Goal: Information Seeking & Learning: Learn about a topic

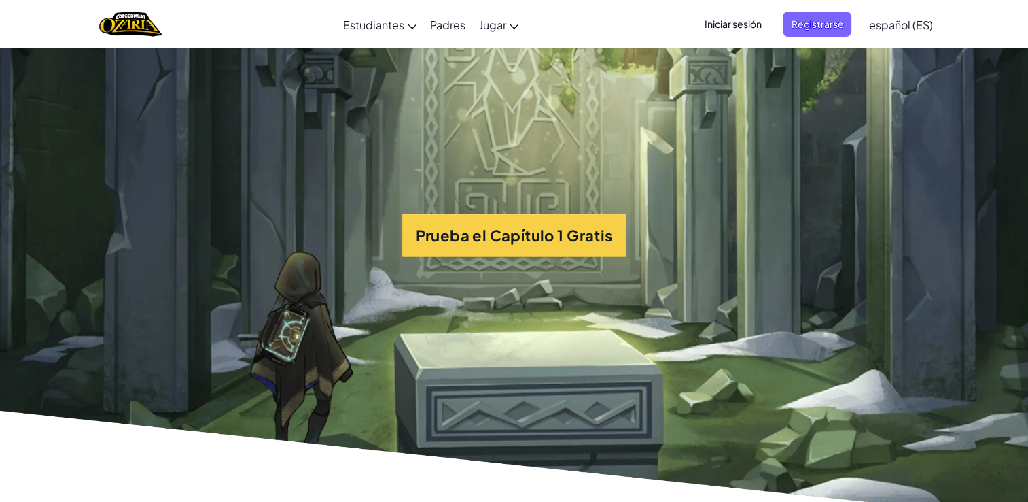
scroll to position [3205, 0]
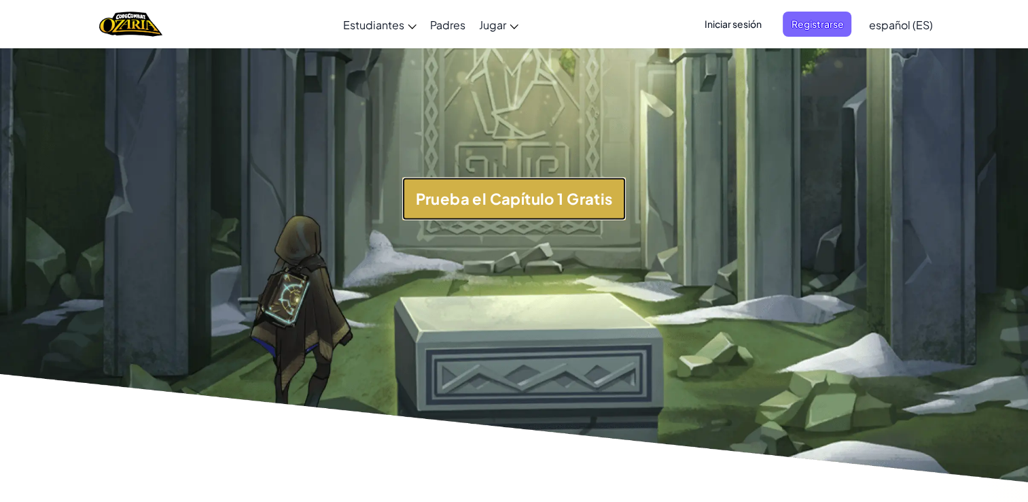
click at [610, 220] on button "Prueba el Capítulo 1 Gratis" at bounding box center [514, 198] width 224 height 43
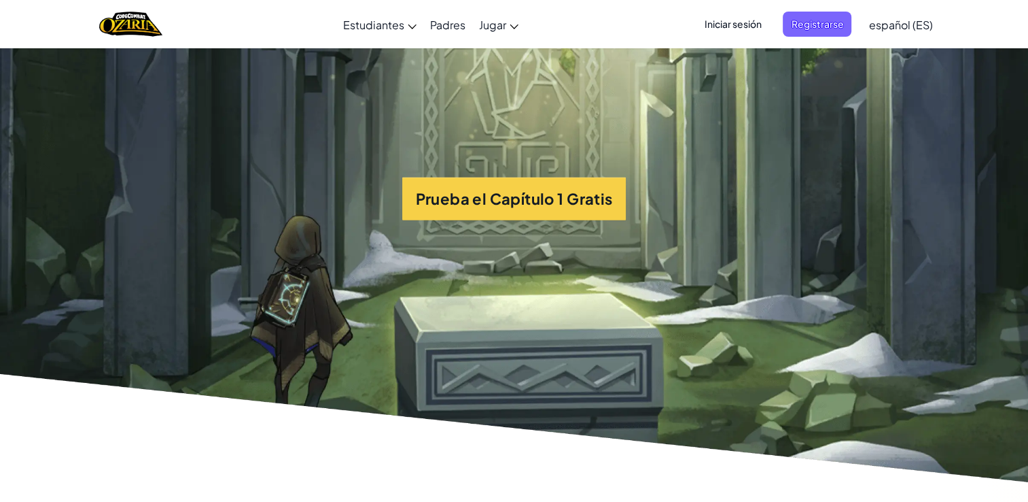
click at [976, 164] on section "Prueba el Capítulo 1 Gratis" at bounding box center [514, 199] width 1028 height 580
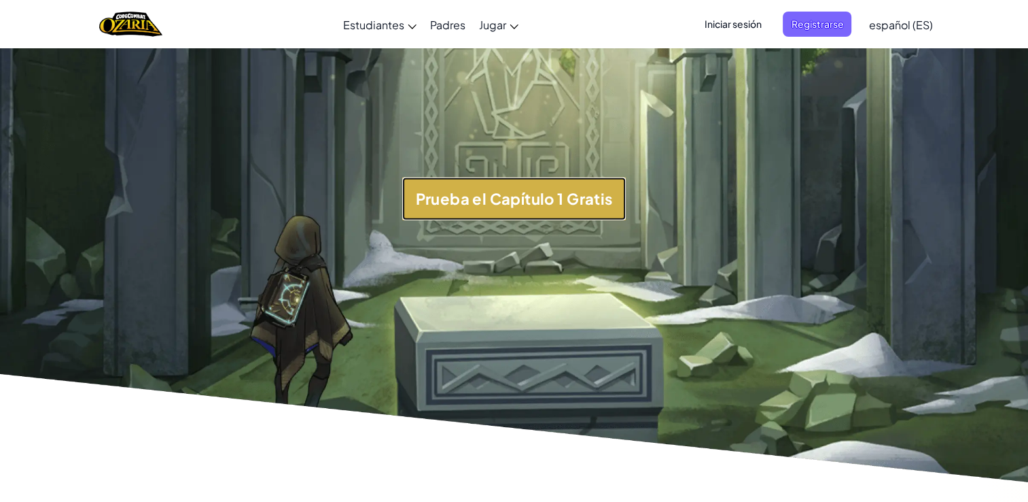
click at [566, 220] on button "Prueba el Capítulo 1 Gratis" at bounding box center [514, 198] width 224 height 43
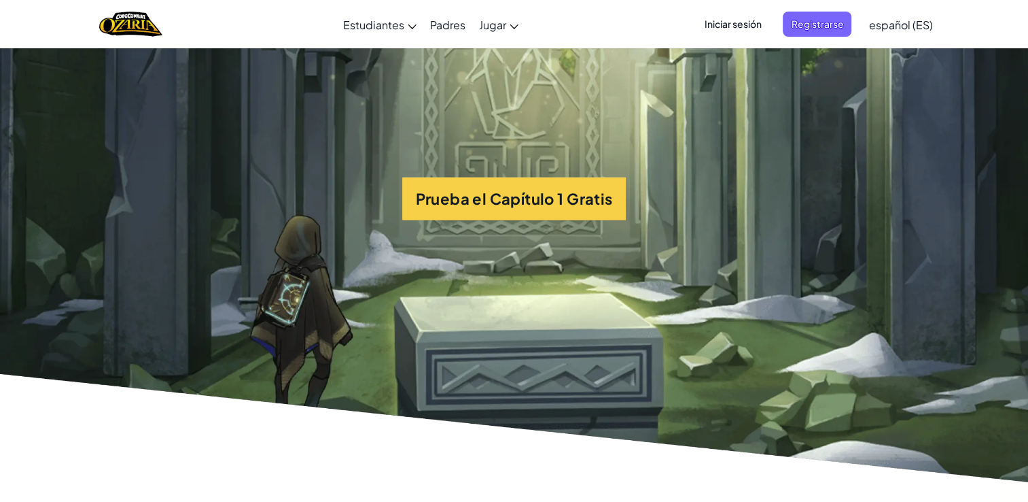
click at [723, 31] on span "Iniciar sesión" at bounding box center [732, 24] width 73 height 25
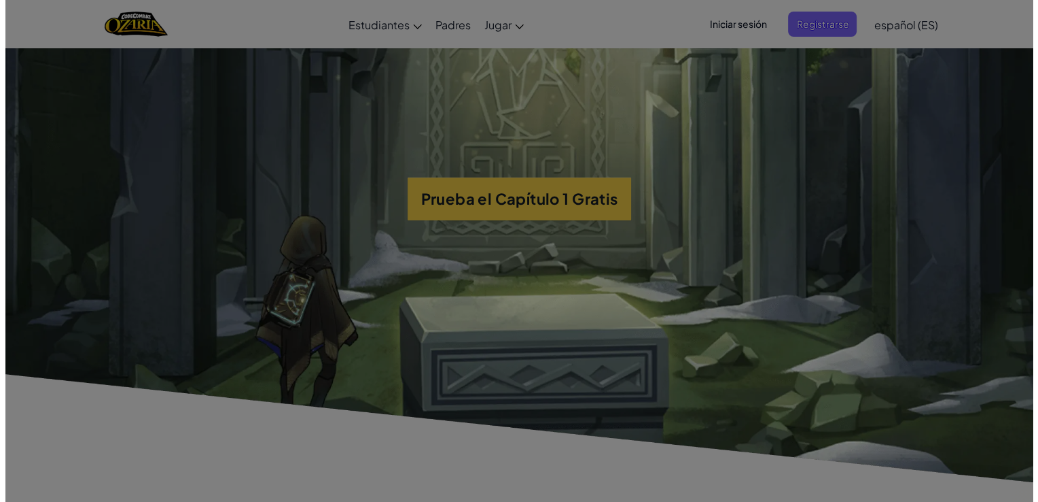
scroll to position [3194, 0]
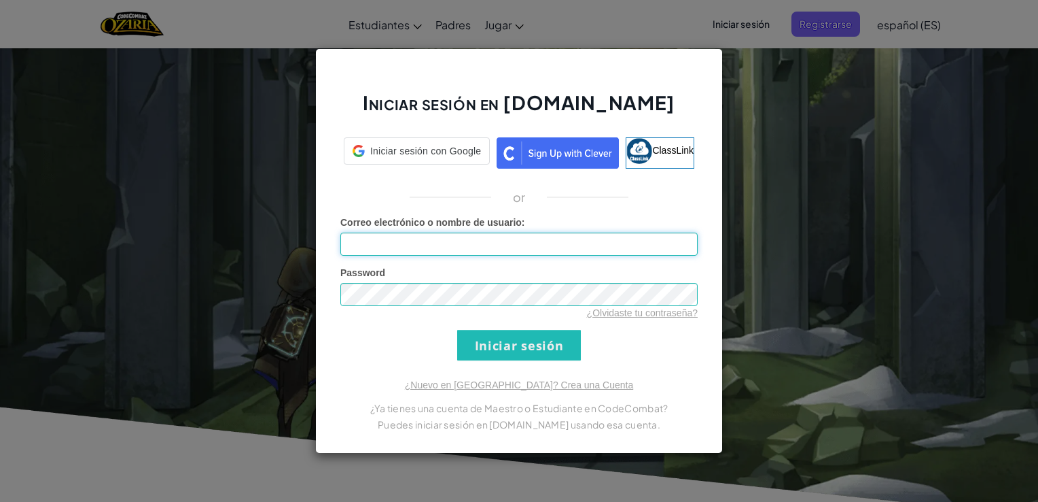
type input "AL07162435@tecmilenio.mx"
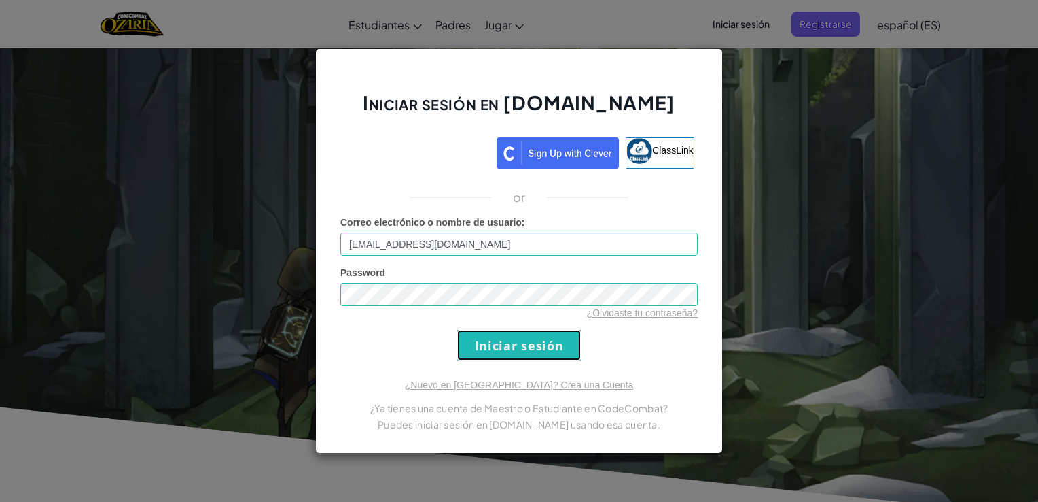
click at [555, 341] on input "Iniciar sesión" at bounding box center [519, 345] width 124 height 31
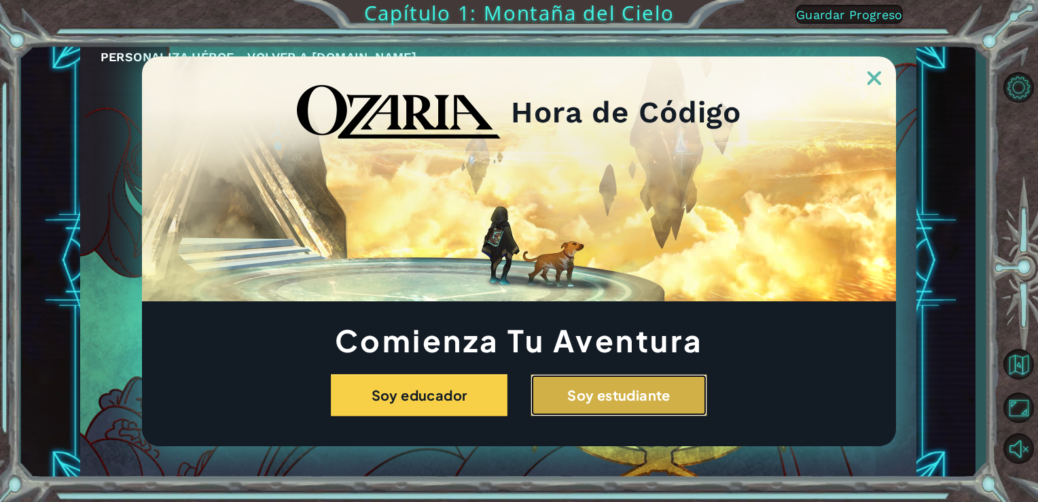
click at [572, 380] on button "Soy estudiante" at bounding box center [619, 395] width 177 height 42
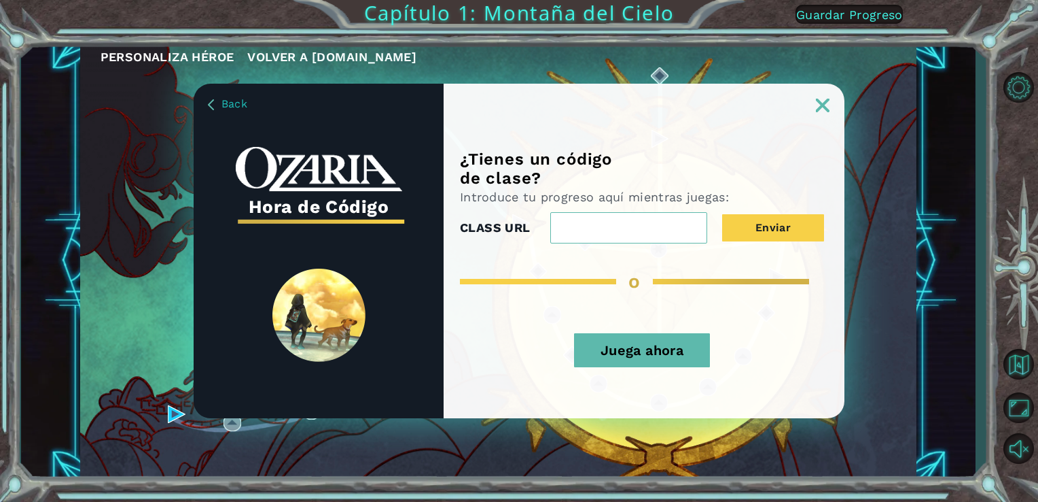
click at [642, 360] on button "Juega ahora" at bounding box center [642, 350] width 136 height 34
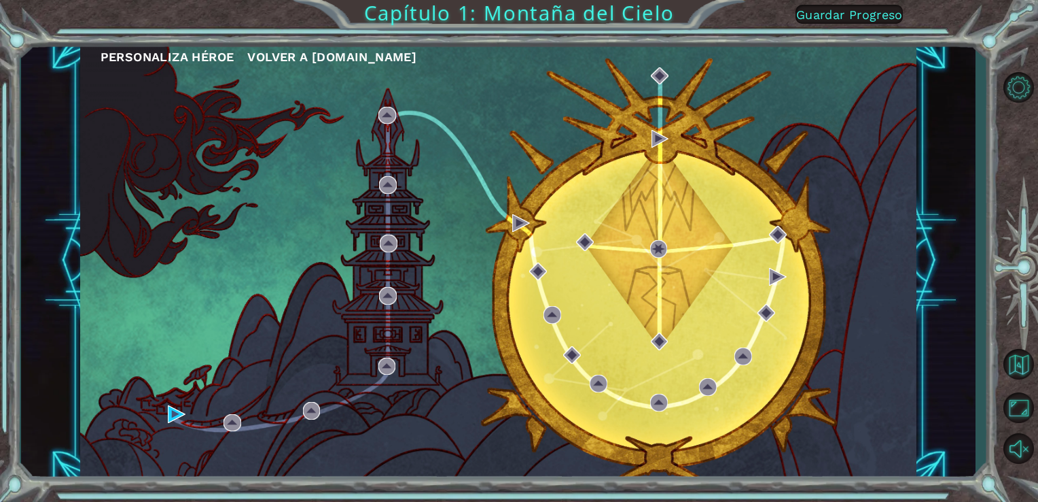
click at [884, 11] on span "Guardar Progreso" at bounding box center [849, 14] width 107 height 14
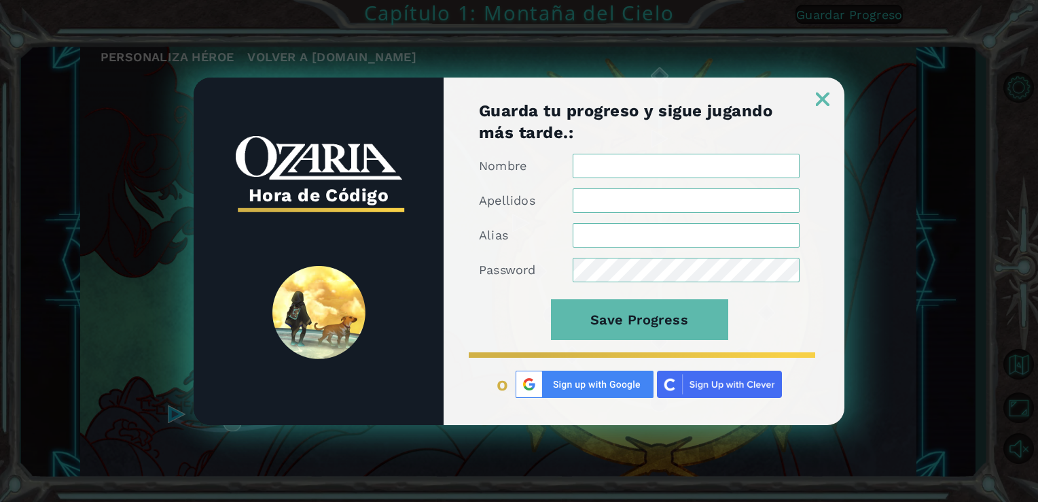
type input "AL07162435@tecmilenio.mx"
click at [673, 170] on input "Nombre" at bounding box center [686, 166] width 227 height 24
type input "VALENTINA"
click at [650, 195] on input "Apellidos" at bounding box center [686, 200] width 227 height 24
type input "RAMOS"
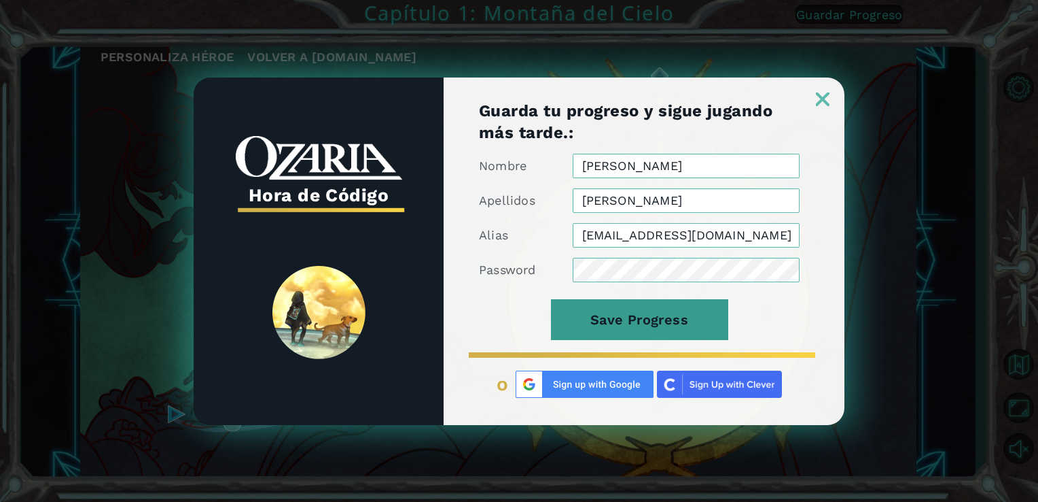
click at [676, 319] on button "Save Progress" at bounding box center [639, 319] width 177 height 41
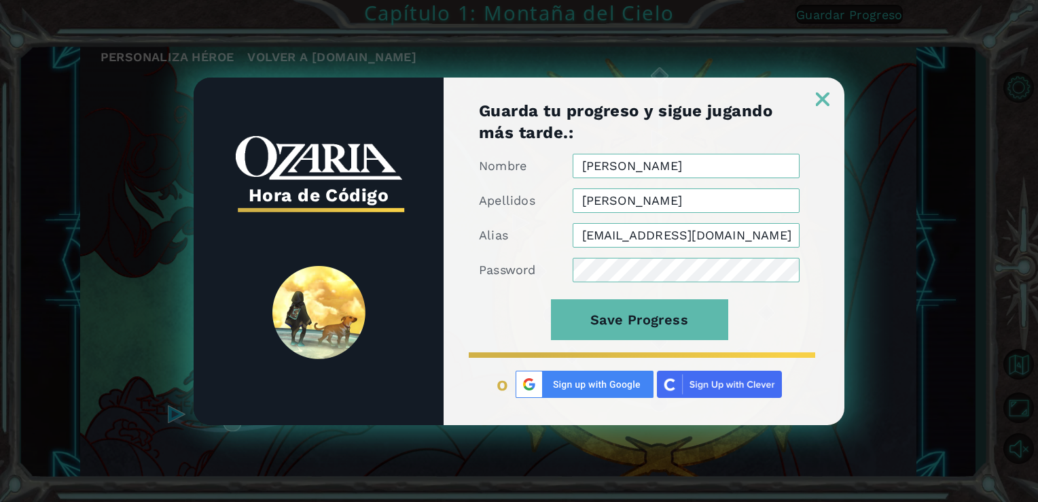
click at [699, 167] on input "VALENTINA" at bounding box center [686, 166] width 227 height 24
type input "V"
type input "valentina"
click at [589, 198] on input "RAMOS" at bounding box center [686, 200] width 227 height 24
click at [633, 200] on input "RAMOS" at bounding box center [686, 200] width 227 height 24
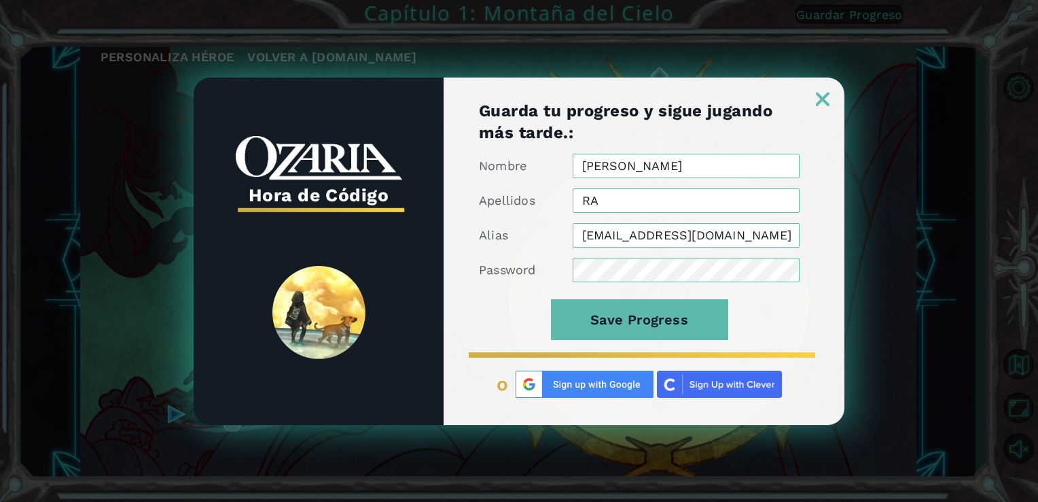
type input "R"
type input "ramos"
click at [551, 299] on button "Save Progress" at bounding box center [639, 319] width 177 height 41
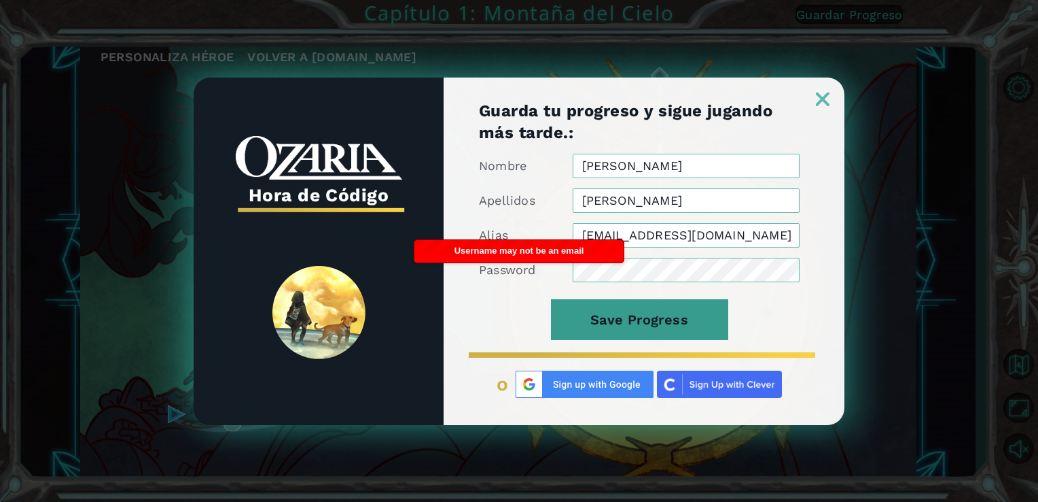
click at [575, 330] on button "Save Progress" at bounding box center [639, 319] width 177 height 41
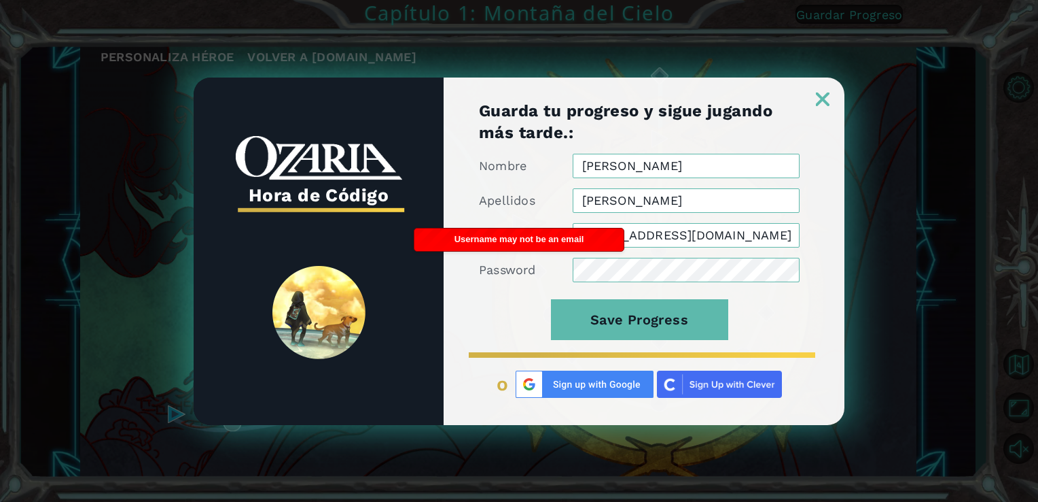
click at [825, 102] on img at bounding box center [823, 99] width 14 height 14
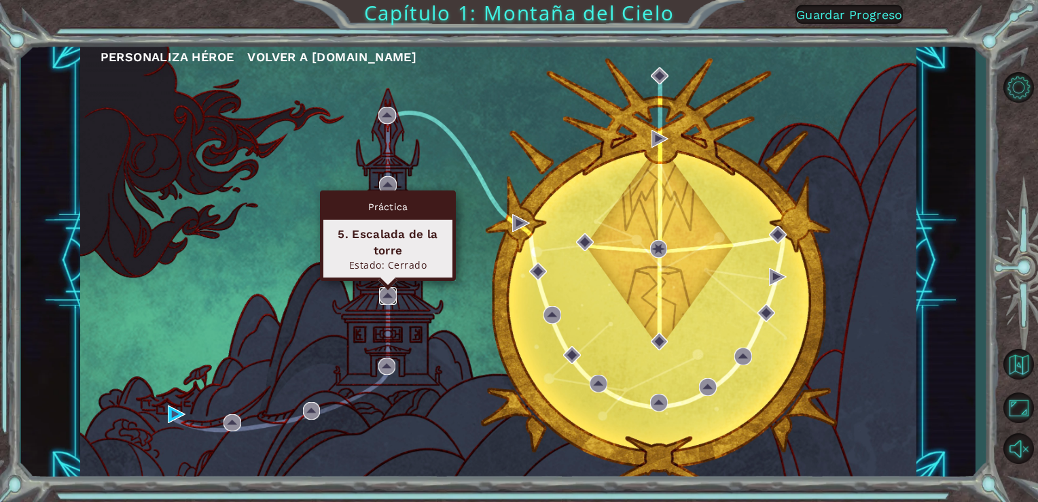
click at [384, 292] on img at bounding box center [388, 296] width 18 height 18
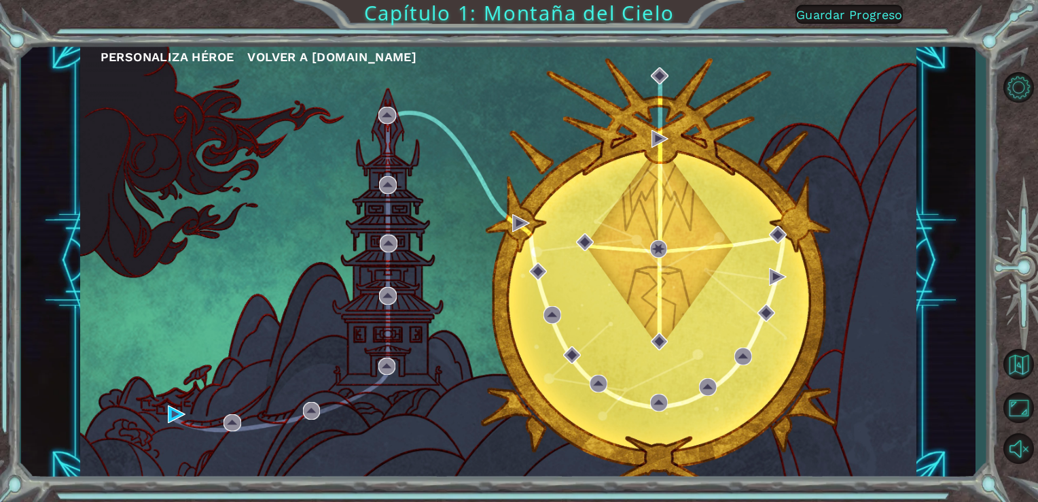
click at [857, 16] on span "Guardar Progreso" at bounding box center [849, 14] width 107 height 14
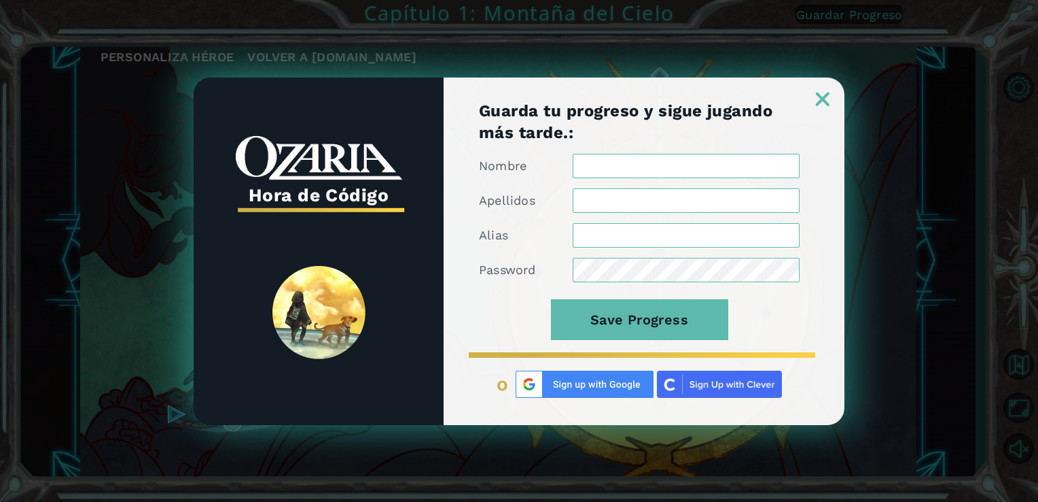
type input "AL07162435@tecmilenio.mx"
click at [693, 162] on input "Nombre" at bounding box center [686, 166] width 227 height 24
click at [819, 98] on img at bounding box center [823, 99] width 14 height 14
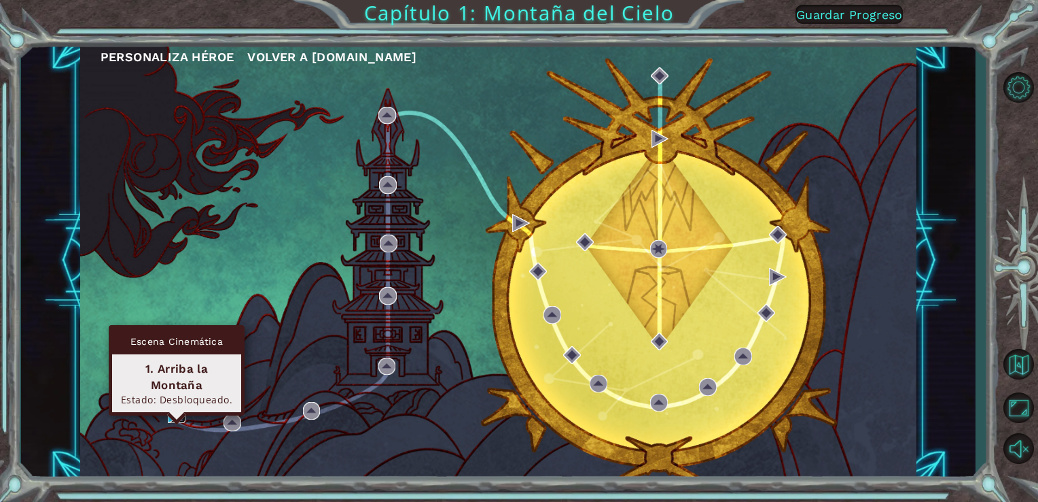
click at [179, 415] on img at bounding box center [177, 414] width 18 height 18
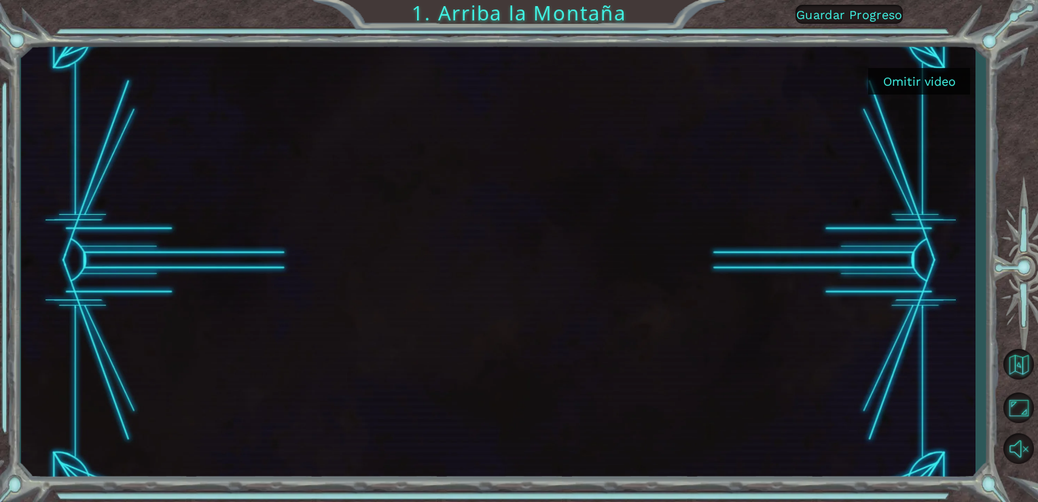
click at [933, 80] on button "Omitir video" at bounding box center [920, 81] width 102 height 27
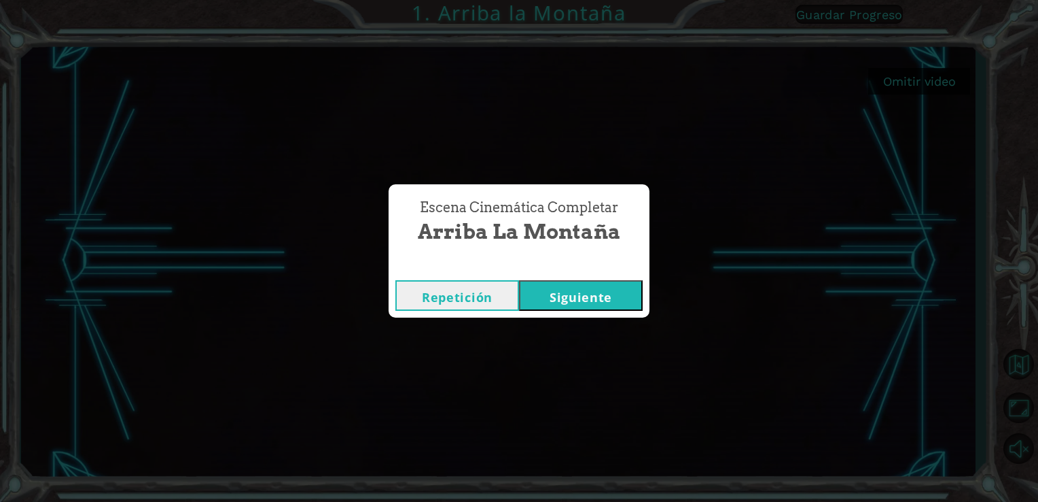
click at [613, 284] on button "Siguiente" at bounding box center [581, 295] width 124 height 31
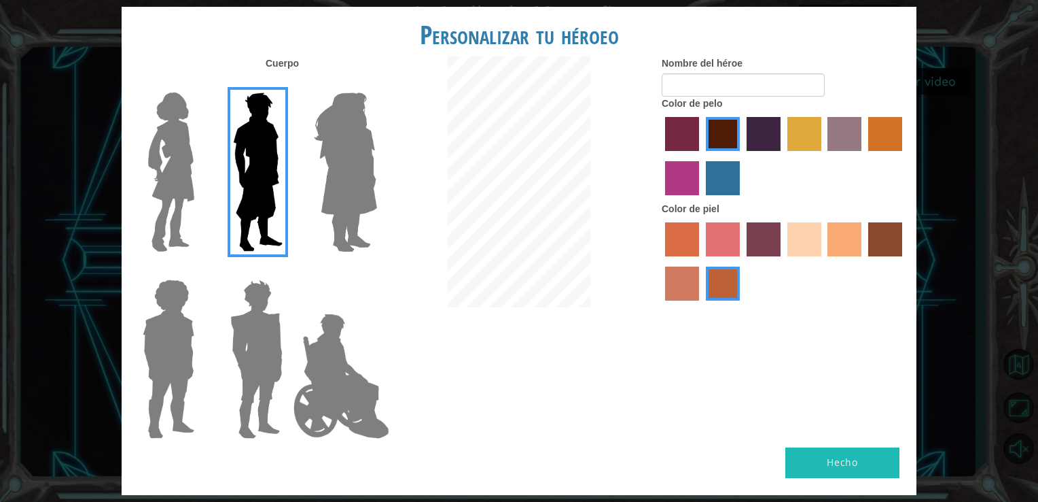
click at [179, 181] on img at bounding box center [171, 172] width 57 height 170
click at [200, 84] on input "Hero Connie" at bounding box center [200, 84] width 0 height 0
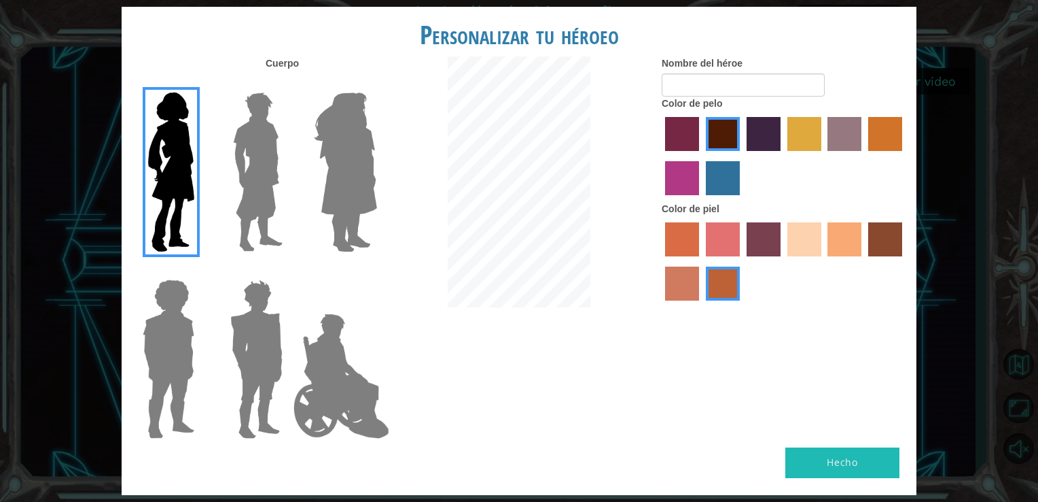
click at [816, 238] on label "sandy beach skin color" at bounding box center [805, 239] width 34 height 34
click at [783, 261] on input "sandy beach skin color" at bounding box center [783, 261] width 0 height 0
click at [842, 464] on button "Hecho" at bounding box center [843, 462] width 114 height 31
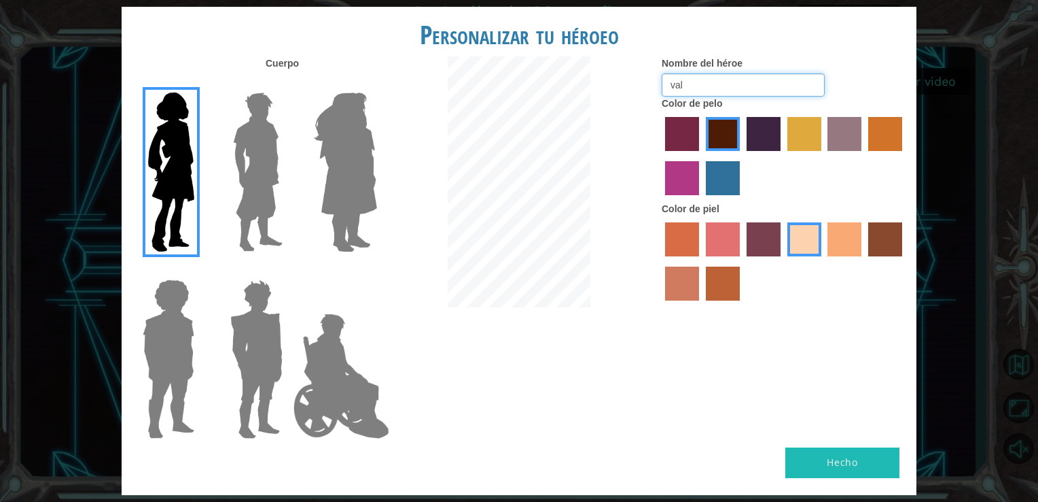
type input "val"
click at [842, 456] on button "Hecho" at bounding box center [843, 462] width 114 height 31
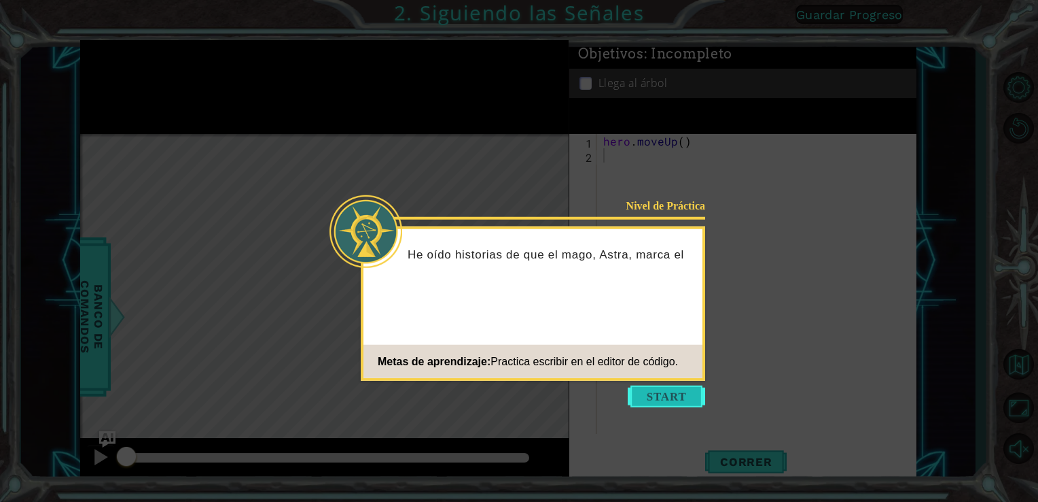
click at [673, 387] on button "Start" at bounding box center [666, 396] width 77 height 22
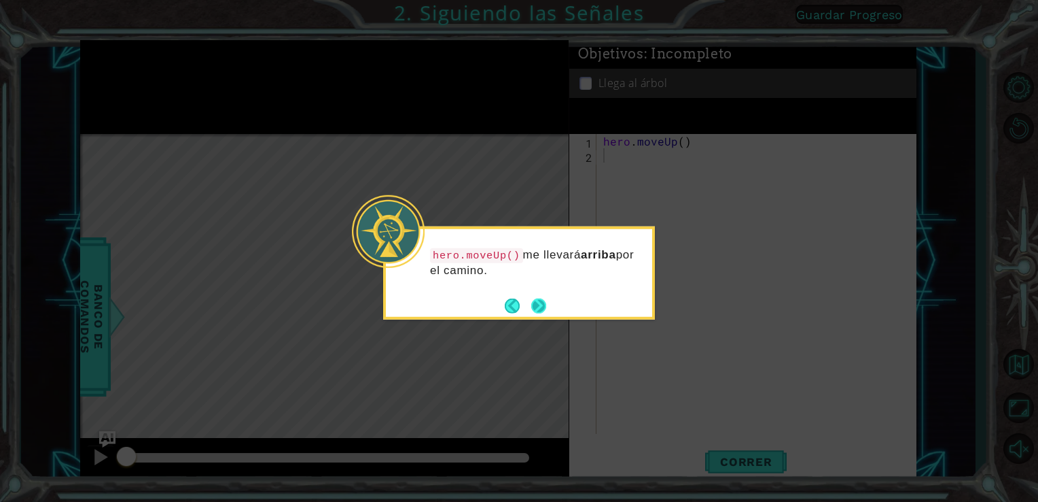
click at [541, 306] on button "Next" at bounding box center [538, 305] width 15 height 15
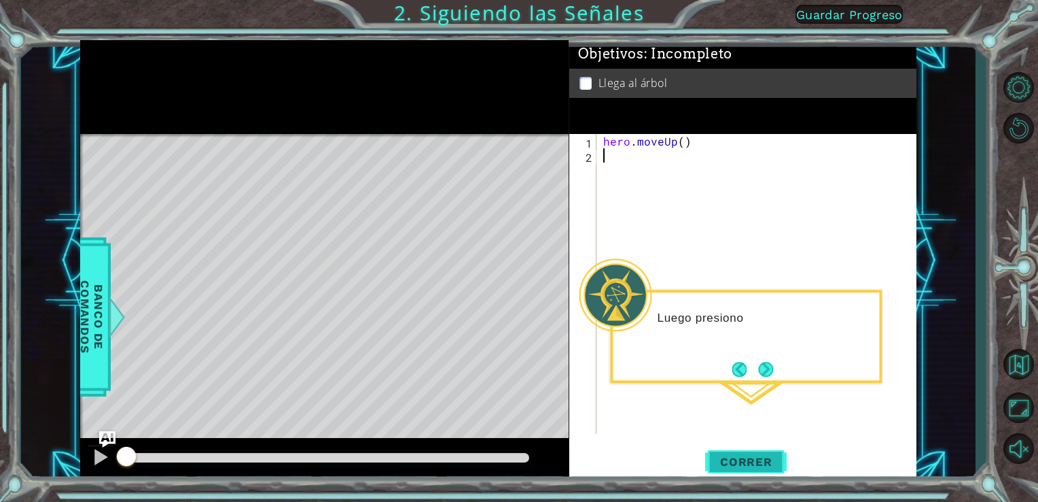
click at [763, 463] on span "Correr" at bounding box center [747, 462] width 80 height 14
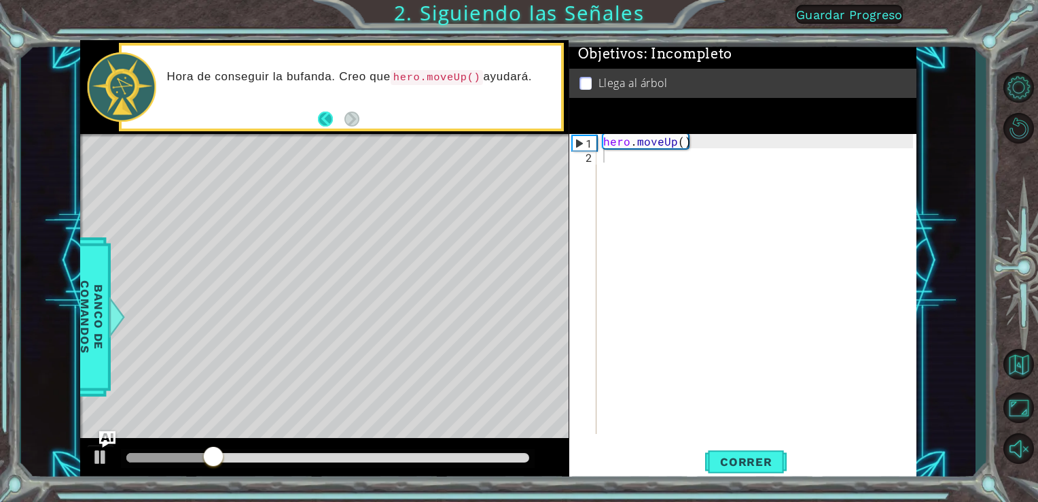
click at [321, 122] on button "Back" at bounding box center [331, 118] width 27 height 15
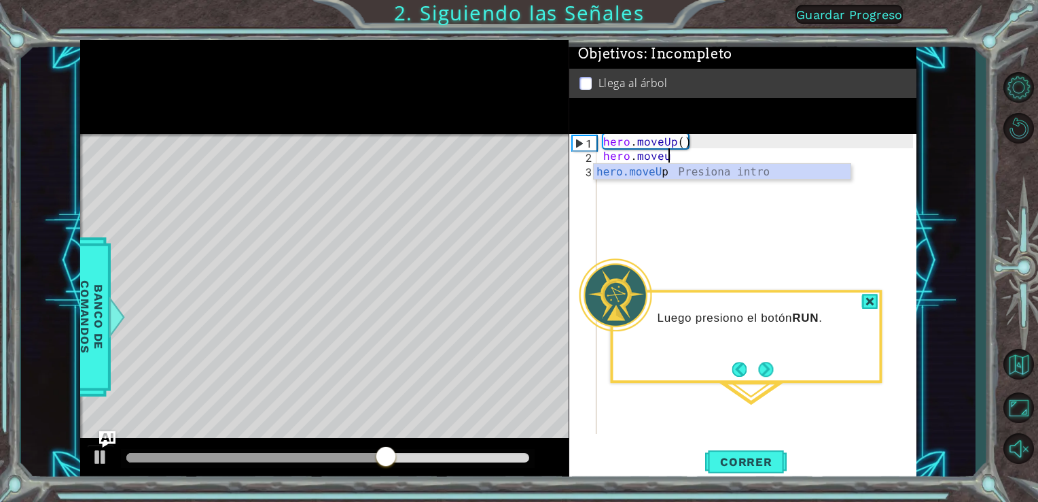
scroll to position [0, 3]
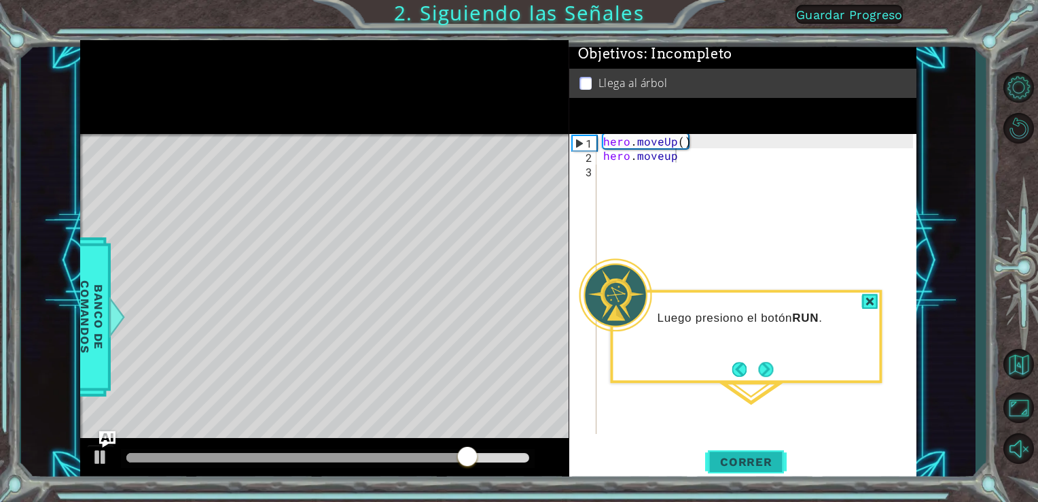
click at [756, 466] on span "Correr" at bounding box center [747, 462] width 80 height 14
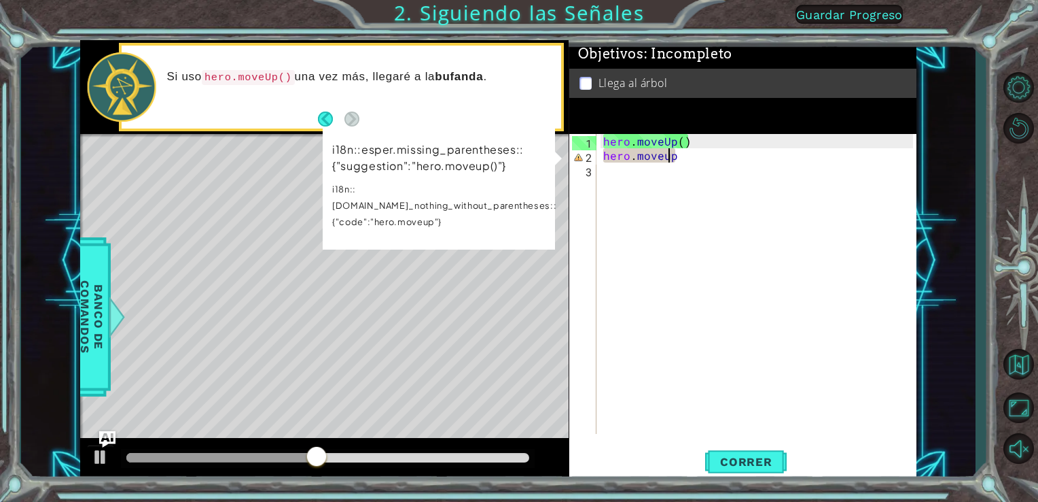
click at [666, 156] on div "hero . moveUp ( ) hero . moveup" at bounding box center [761, 298] width 320 height 328
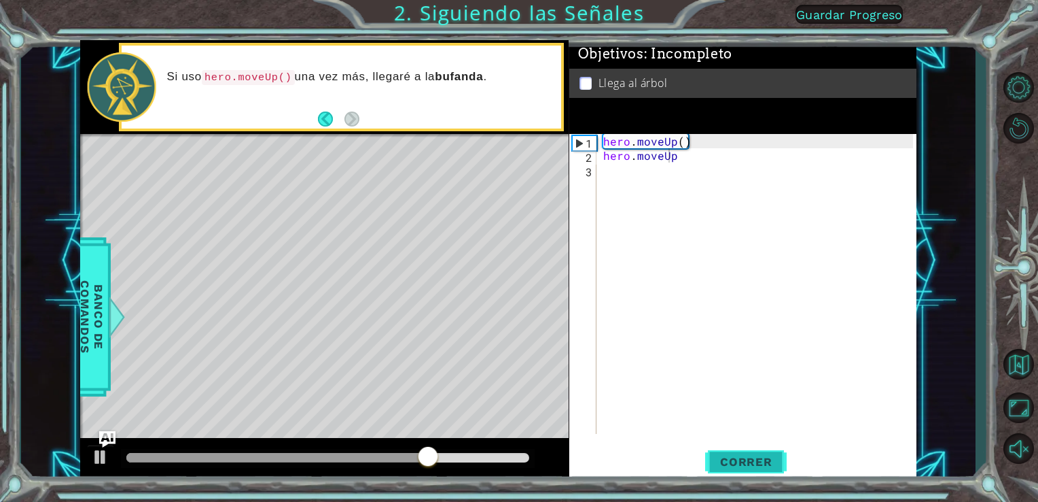
click at [758, 471] on button "Correr" at bounding box center [746, 461] width 82 height 35
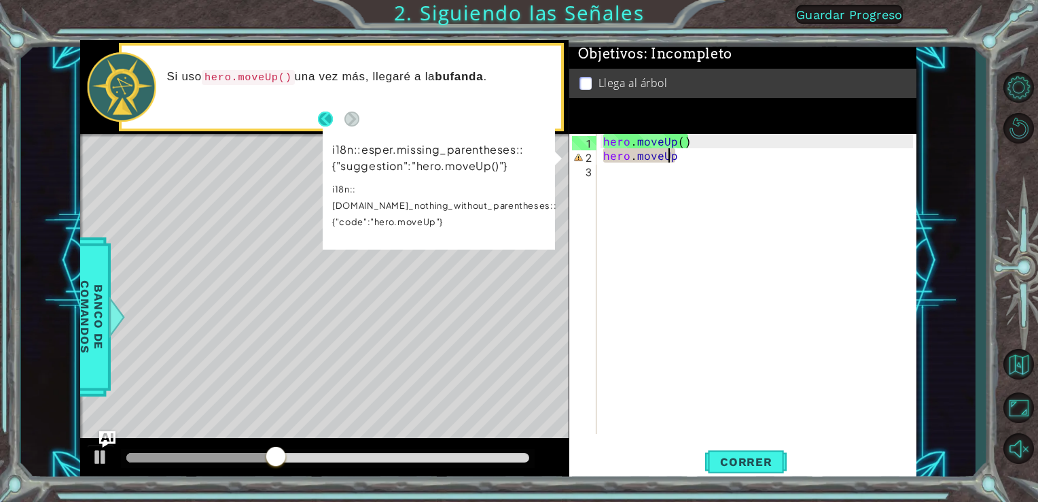
click at [321, 113] on button "Back" at bounding box center [331, 118] width 27 height 15
click at [704, 154] on div "hero . moveUp ( ) hero . moveUp" at bounding box center [761, 298] width 320 height 328
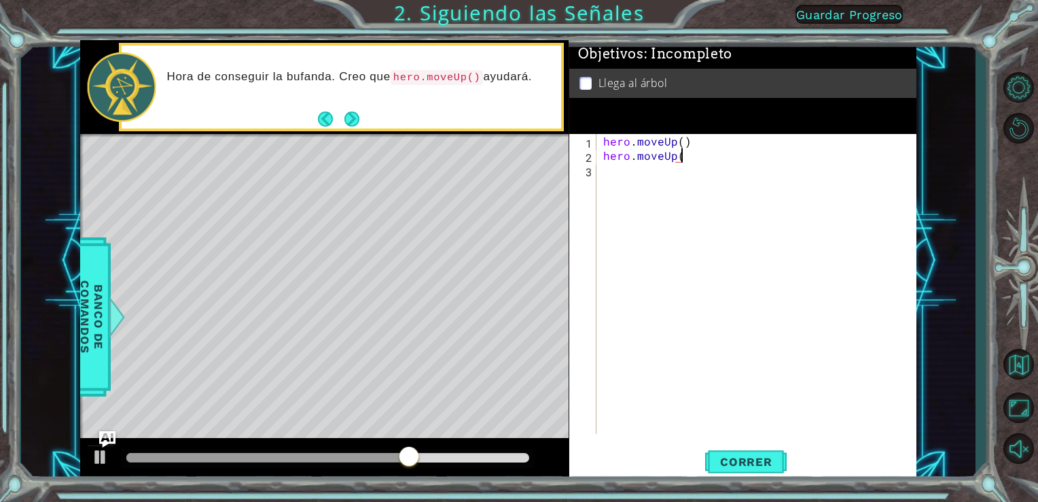
scroll to position [0, 4]
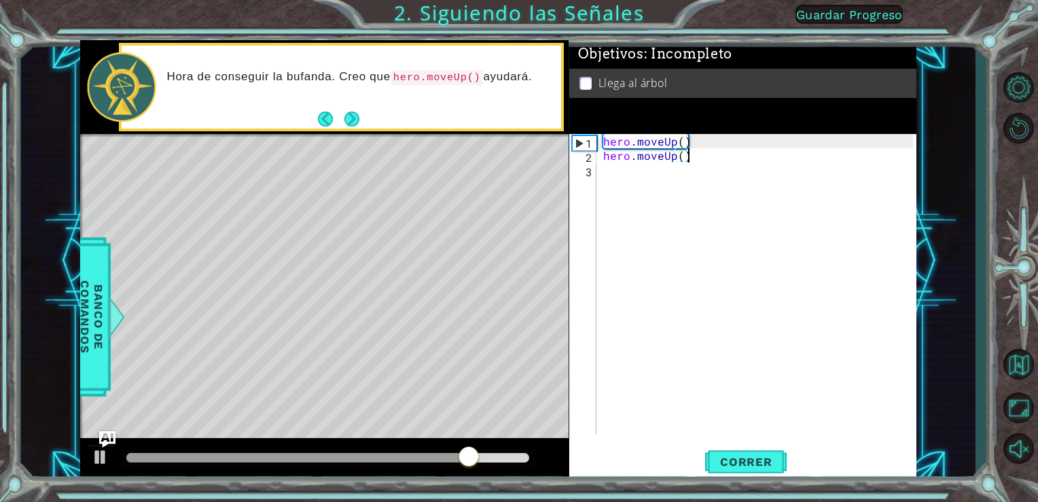
type textarea "hero.moveUp()"
click at [739, 438] on div "hero.moveUp() 1 2 3 hero . moveUp ( ) hero . moveUp ( ) ההההההההההההההההההההההה…" at bounding box center [744, 307] width 348 height 347
click at [739, 459] on span "Correr" at bounding box center [747, 462] width 80 height 14
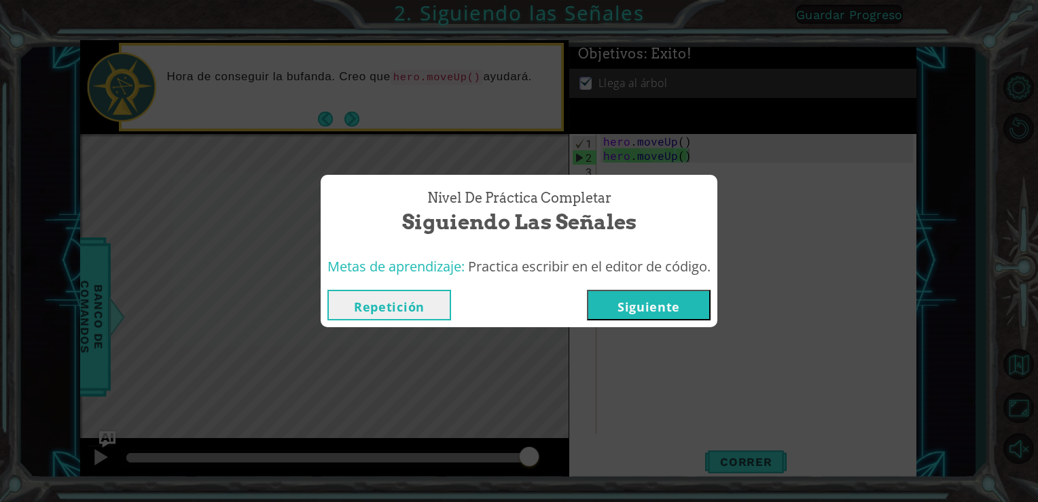
click at [690, 300] on button "Siguiente" at bounding box center [649, 305] width 124 height 31
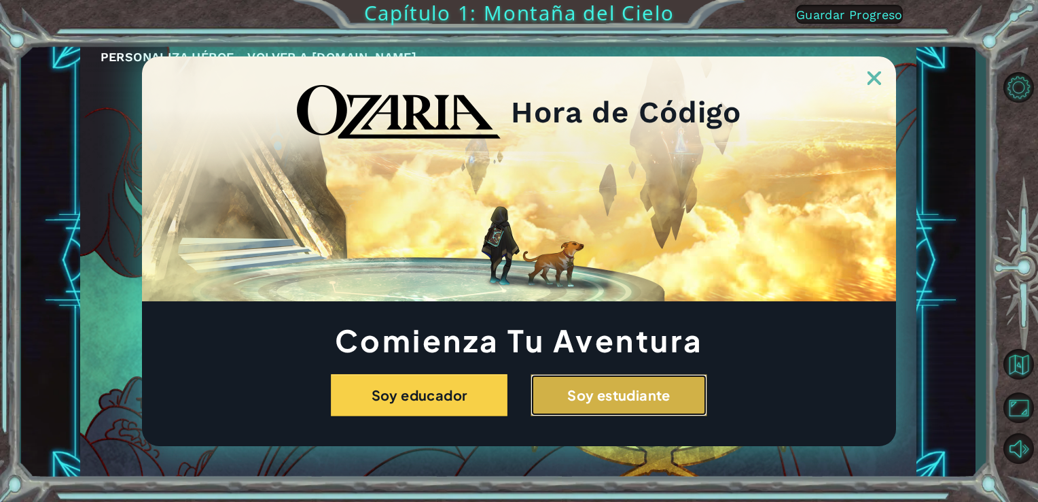
click at [637, 389] on button "Soy estudiante" at bounding box center [619, 395] width 177 height 42
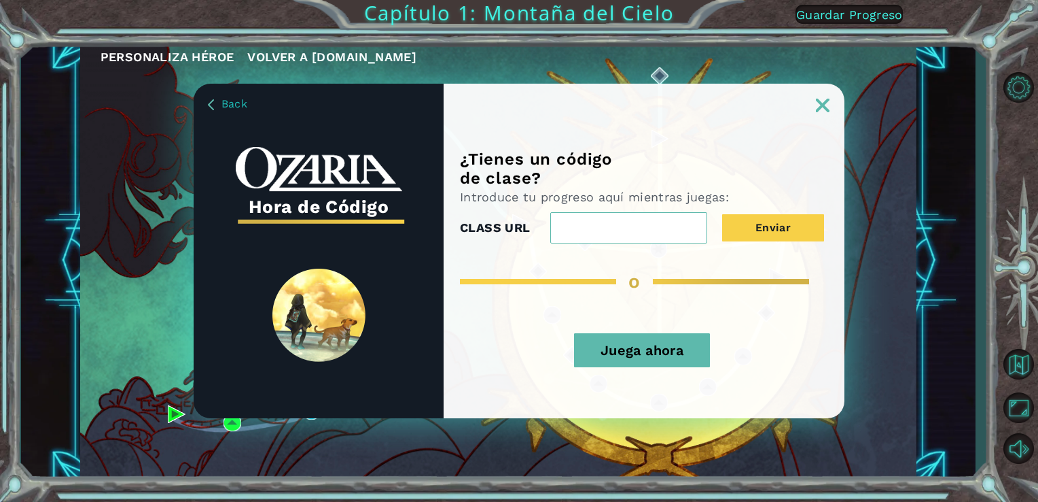
click at [669, 226] on input "CLASS URL" at bounding box center [628, 227] width 157 height 31
click at [574, 227] on input "CLASS URL" at bounding box center [628, 227] width 157 height 31
click at [214, 99] on link "Back" at bounding box center [227, 104] width 39 height 14
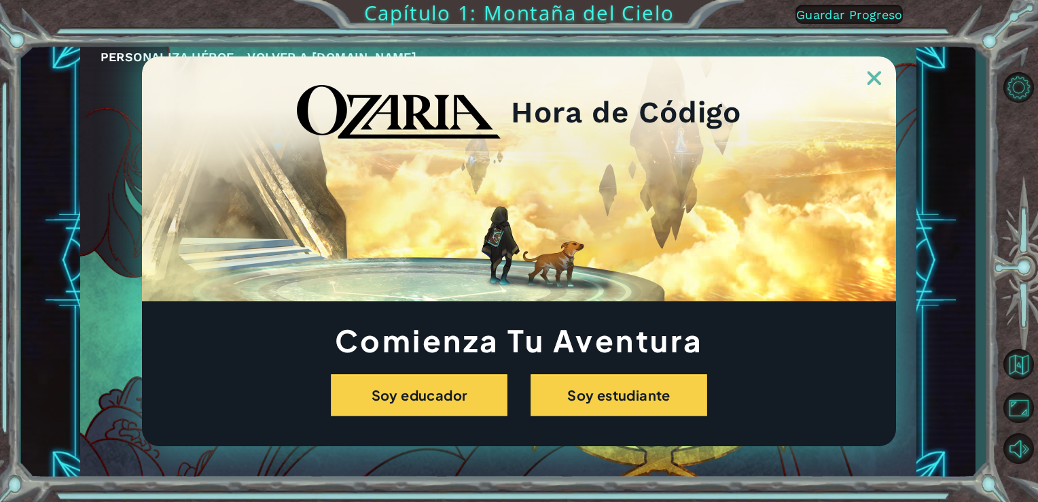
click at [875, 78] on img at bounding box center [875, 78] width 14 height 14
